Goal: Book appointment/travel/reservation

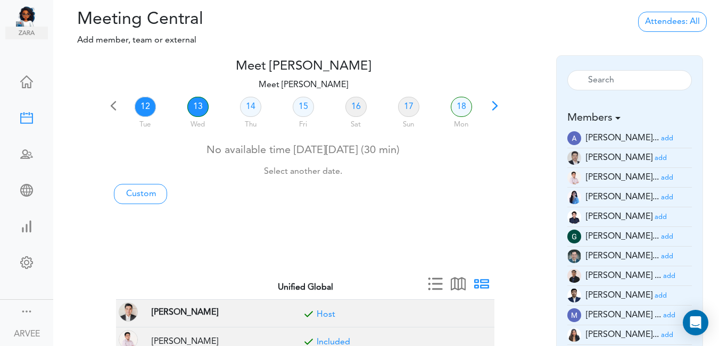
click at [197, 107] on link "13" at bounding box center [197, 107] width 21 height 20
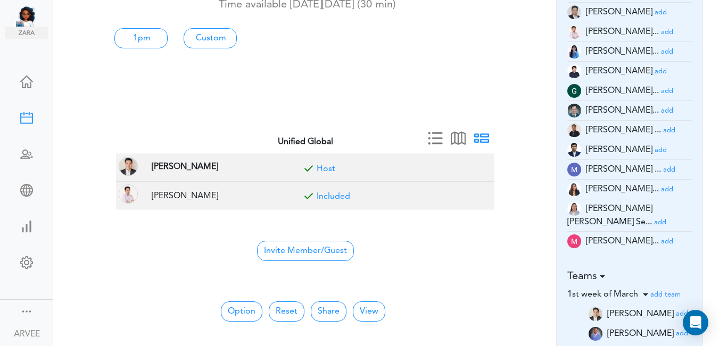
scroll to position [154, 0]
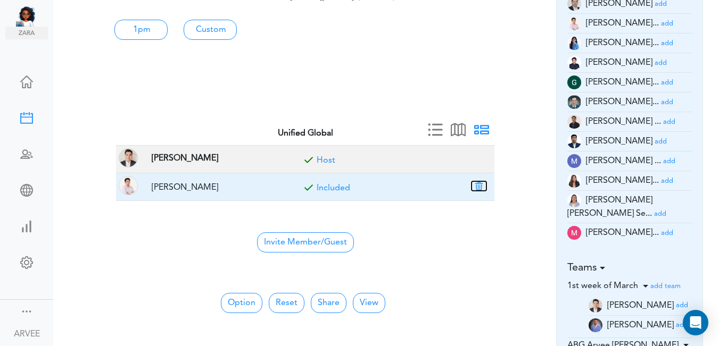
click at [477, 184] on button "button" at bounding box center [478, 186] width 15 height 10
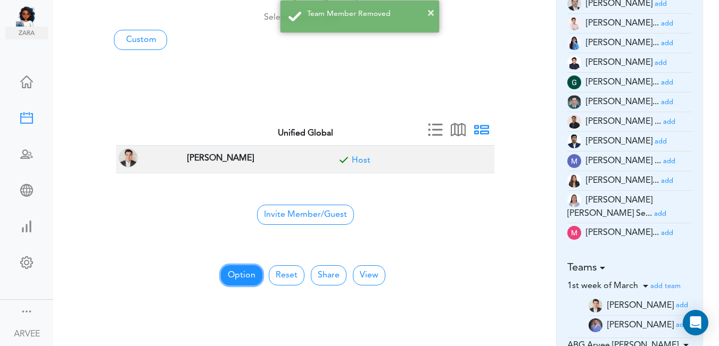
click at [241, 275] on button "Option" at bounding box center [242, 276] width 42 height 20
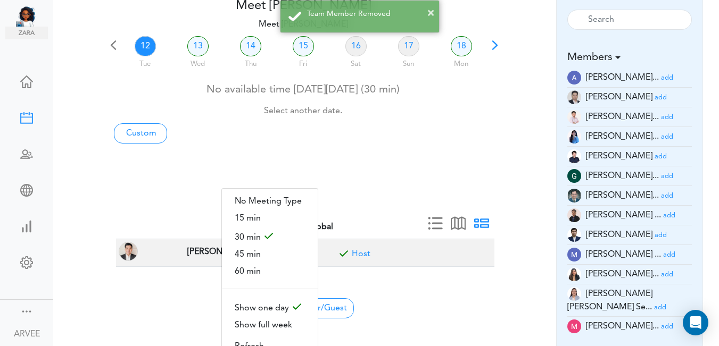
scroll to position [0, 0]
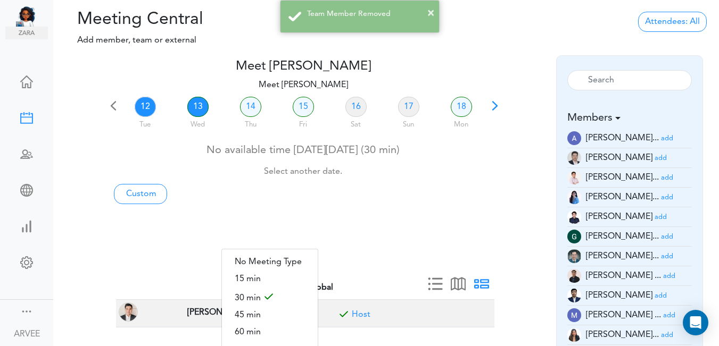
click at [197, 106] on link "13" at bounding box center [197, 107] width 21 height 20
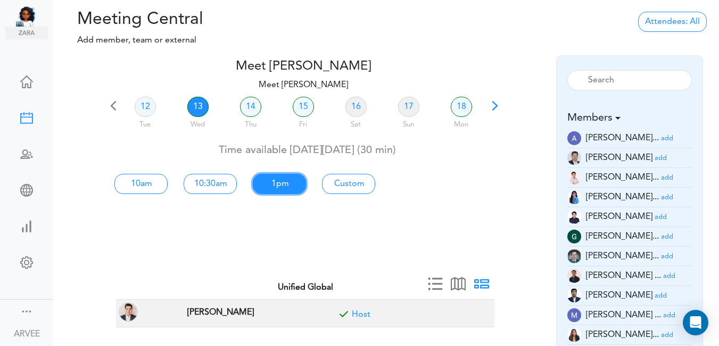
click at [277, 185] on link "1pm" at bounding box center [279, 184] width 53 height 20
type input "Meet [PERSON_NAME]"
type input "[URL][DOMAIN_NAME][SECURITY_DATA]"
type input "[DATE]T13:00"
type input "[DATE]T13:30"
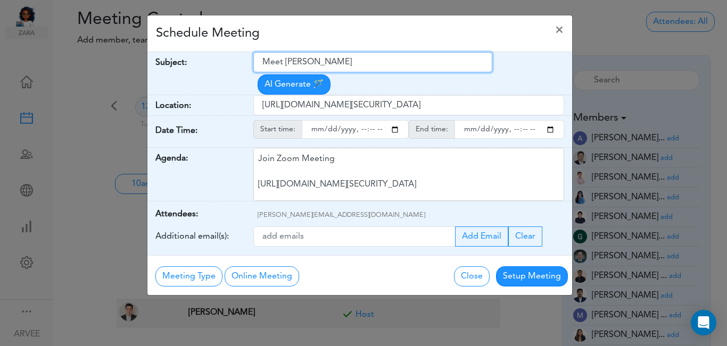
click at [350, 62] on input "Meet [PERSON_NAME]" at bounding box center [372, 62] width 239 height 20
click at [352, 61] on input "Meet [PERSON_NAME] - EOP" at bounding box center [372, 62] width 239 height 20
click at [415, 63] on input "Meet [PERSON_NAME] - [PERSON_NAME] EOP" at bounding box center [372, 62] width 239 height 20
click at [352, 61] on input "Meet [PERSON_NAME] - [PERSON_NAME] EOP Projetc." at bounding box center [372, 62] width 239 height 20
click at [352, 62] on input "[PERSON_NAME] EOP Projetc." at bounding box center [372, 62] width 239 height 20
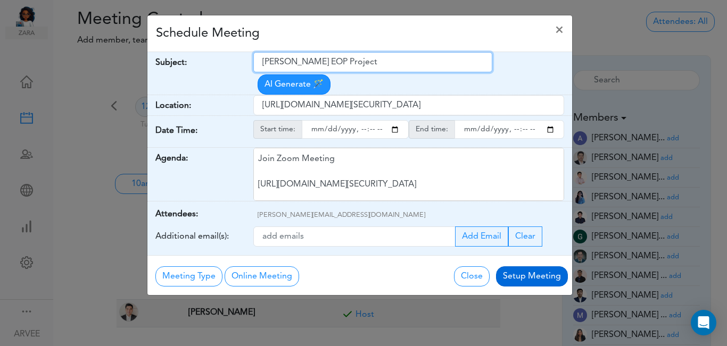
type input "[PERSON_NAME] EOP Project"
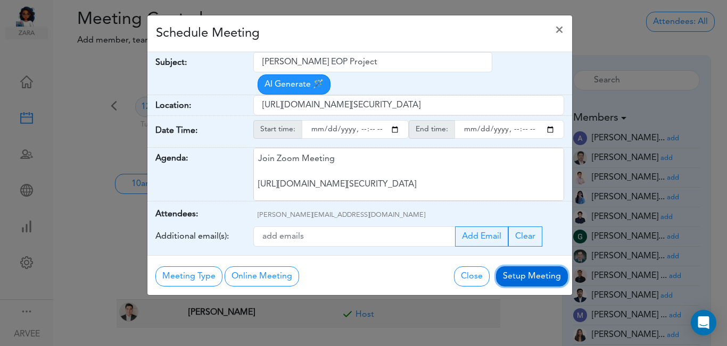
click at [533, 267] on button "Setup Meeting" at bounding box center [532, 277] width 72 height 20
